Goal: Task Accomplishment & Management: Manage account settings

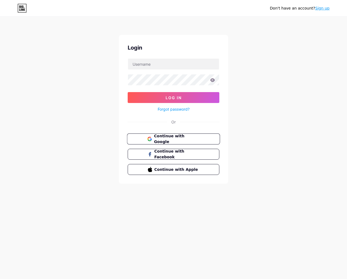
click at [207, 142] on button "Continue with Google" at bounding box center [173, 139] width 93 height 11
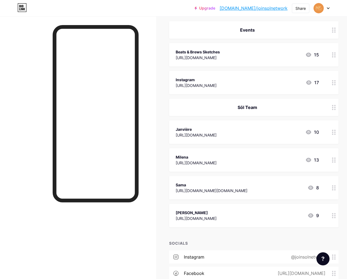
scroll to position [65, 0]
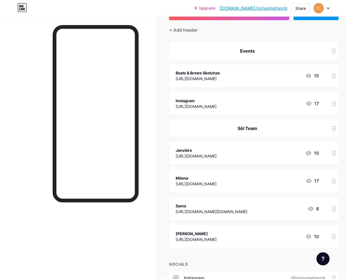
scroll to position [35, 0]
